Goal: Find contact information: Find contact information

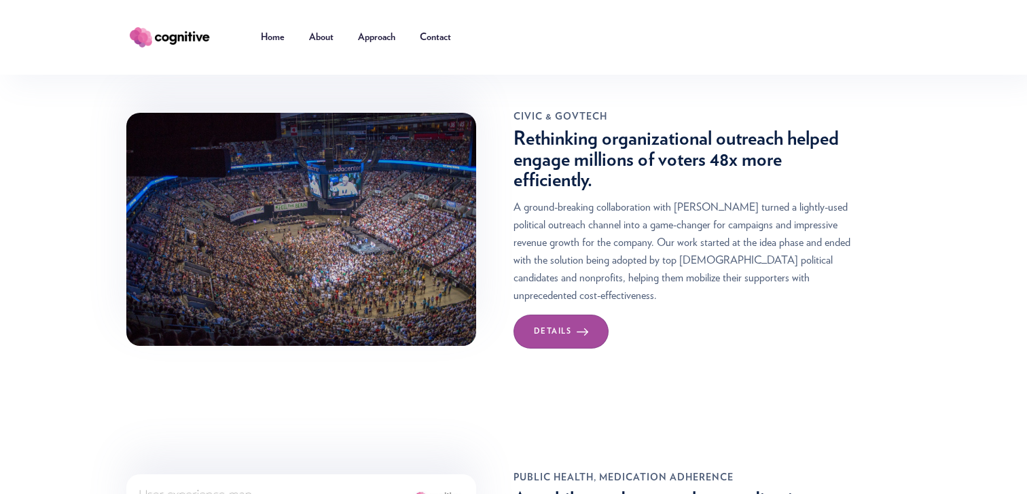
scroll to position [537, 0]
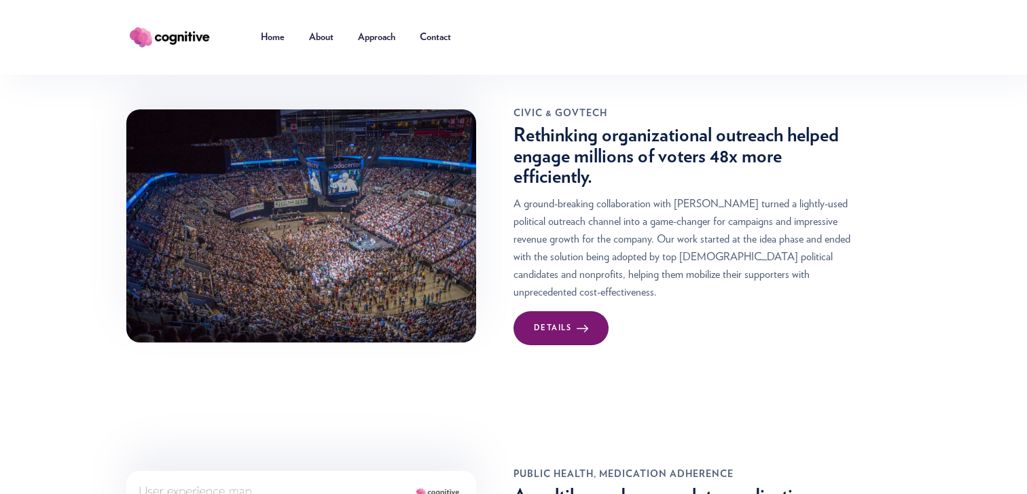
click at [563, 321] on div "Details" at bounding box center [553, 328] width 38 height 14
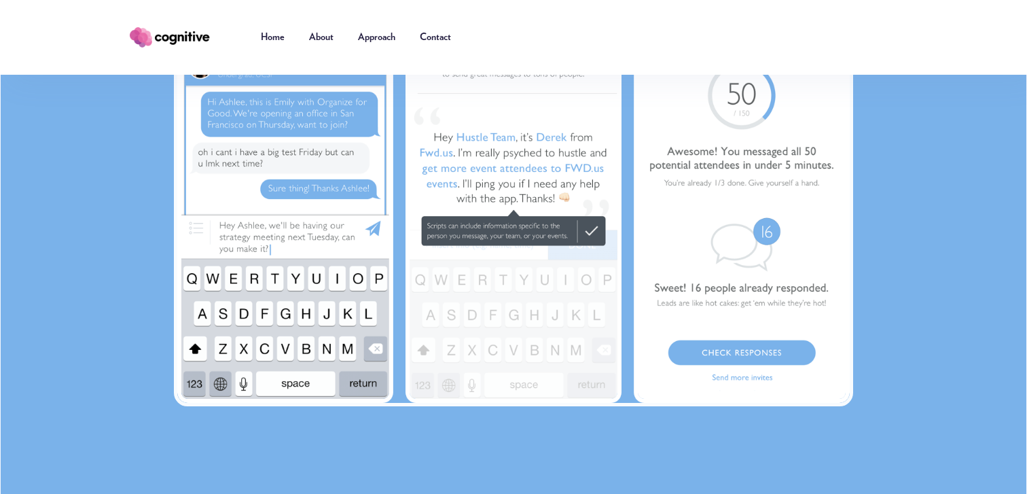
scroll to position [2141, 0]
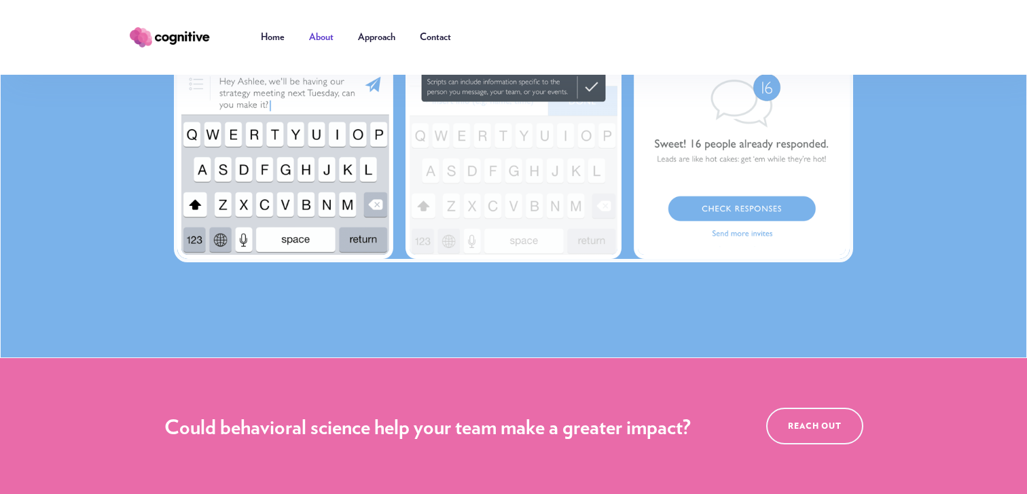
click at [328, 38] on link "About" at bounding box center [321, 37] width 49 height 41
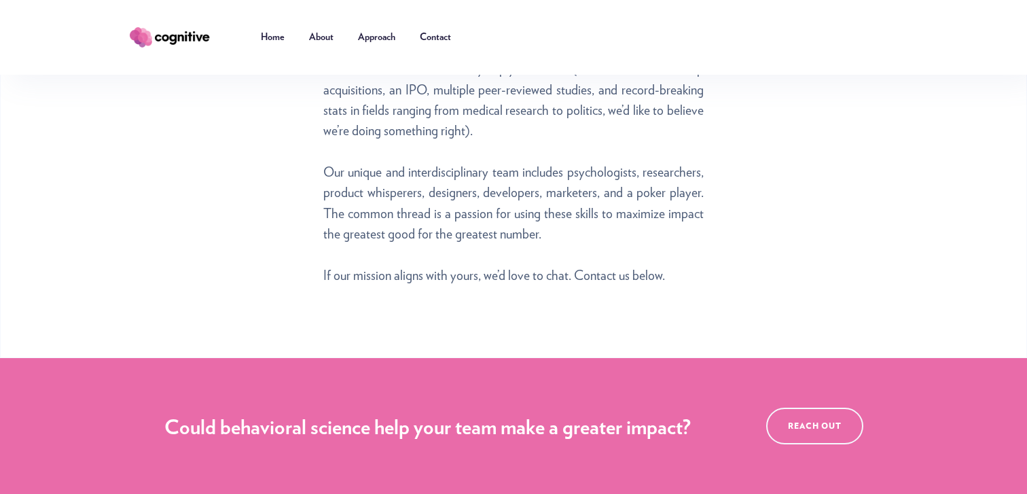
scroll to position [906, 0]
click at [440, 35] on link "Contact" at bounding box center [436, 37] width 56 height 41
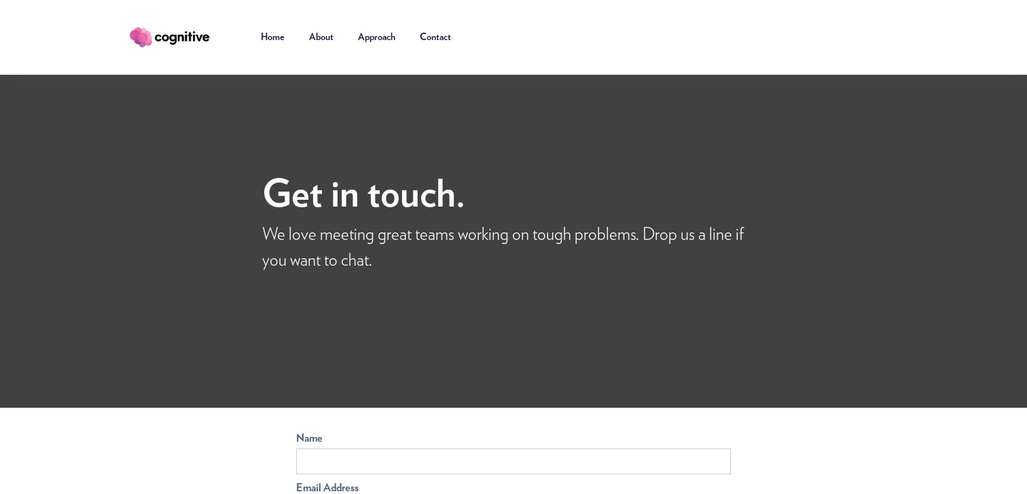
click at [440, 35] on link "Contact" at bounding box center [436, 37] width 56 height 41
